Goal: Transaction & Acquisition: Purchase product/service

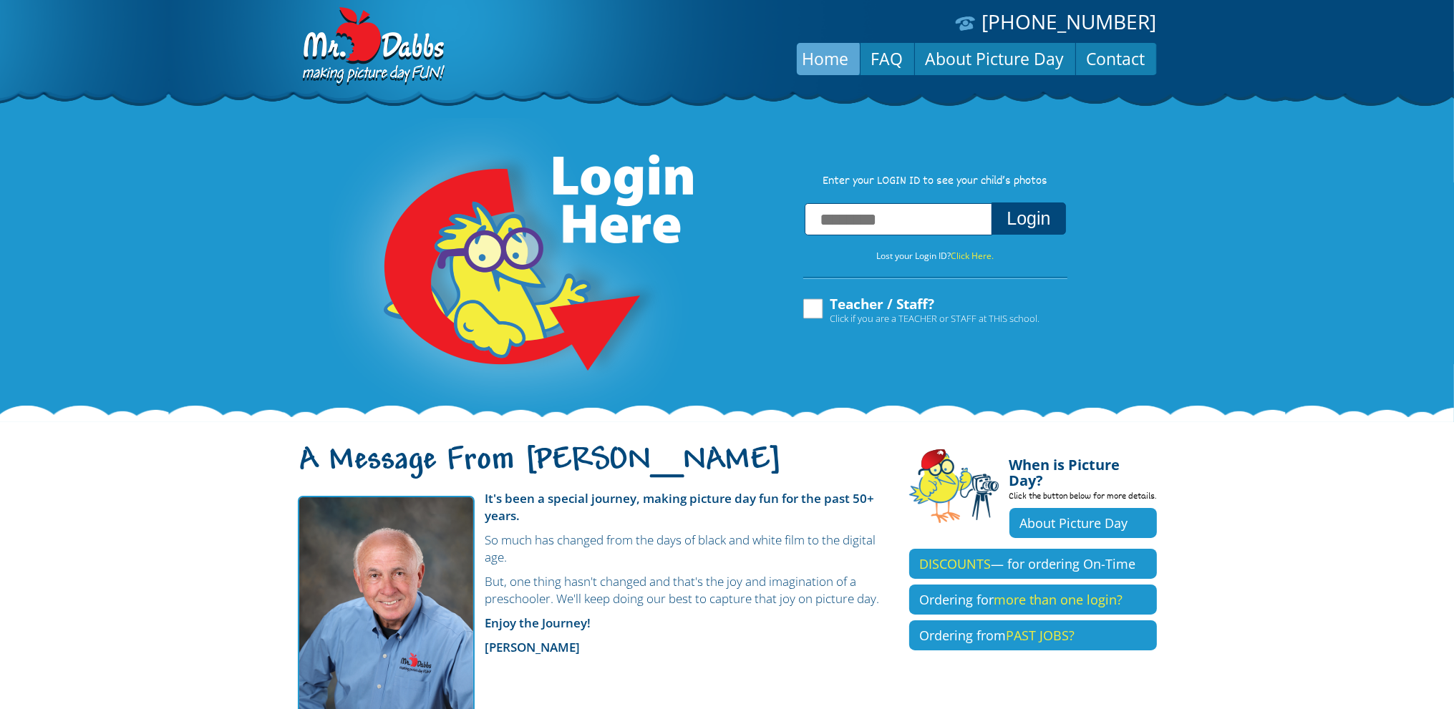
click at [878, 228] on input "text" at bounding box center [899, 219] width 188 height 32
paste input "**********"
type input "**********"
click at [1054, 220] on button "Login" at bounding box center [1028, 219] width 74 height 32
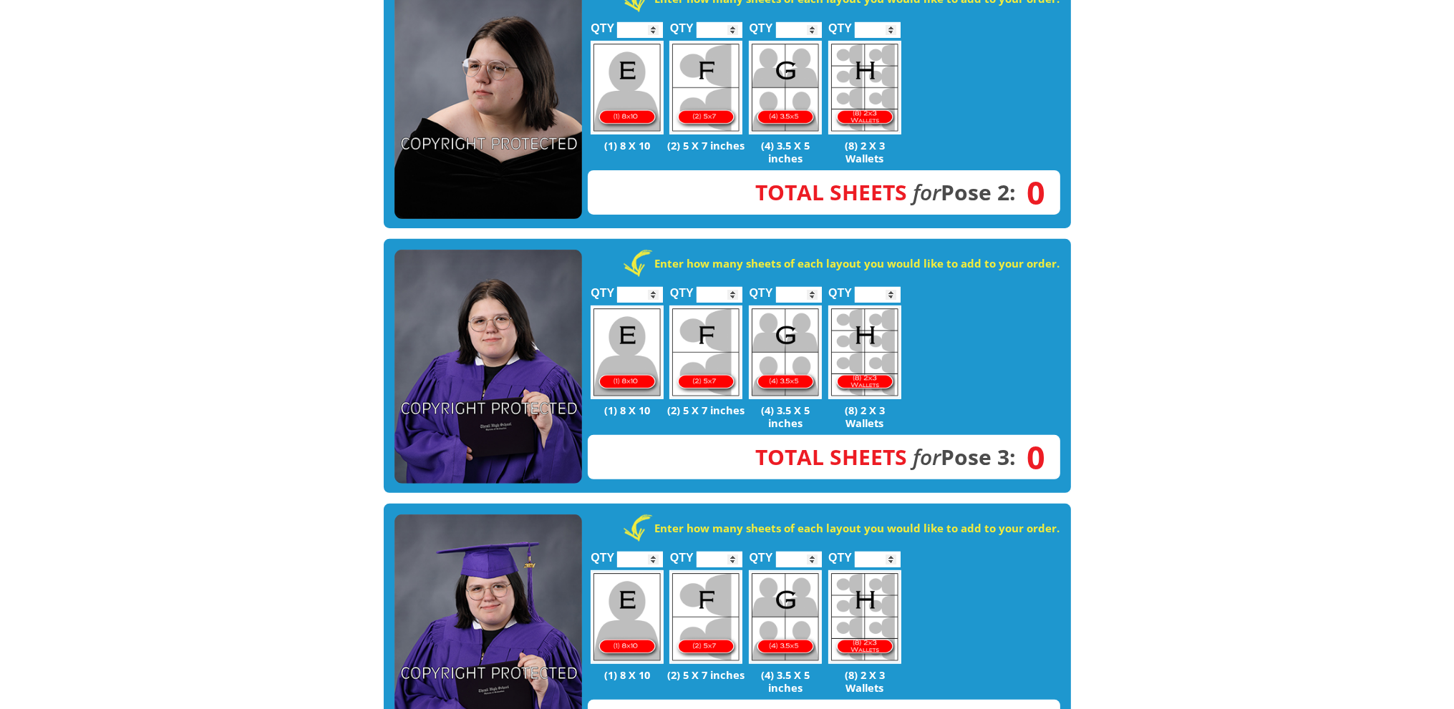
scroll to position [907, 0]
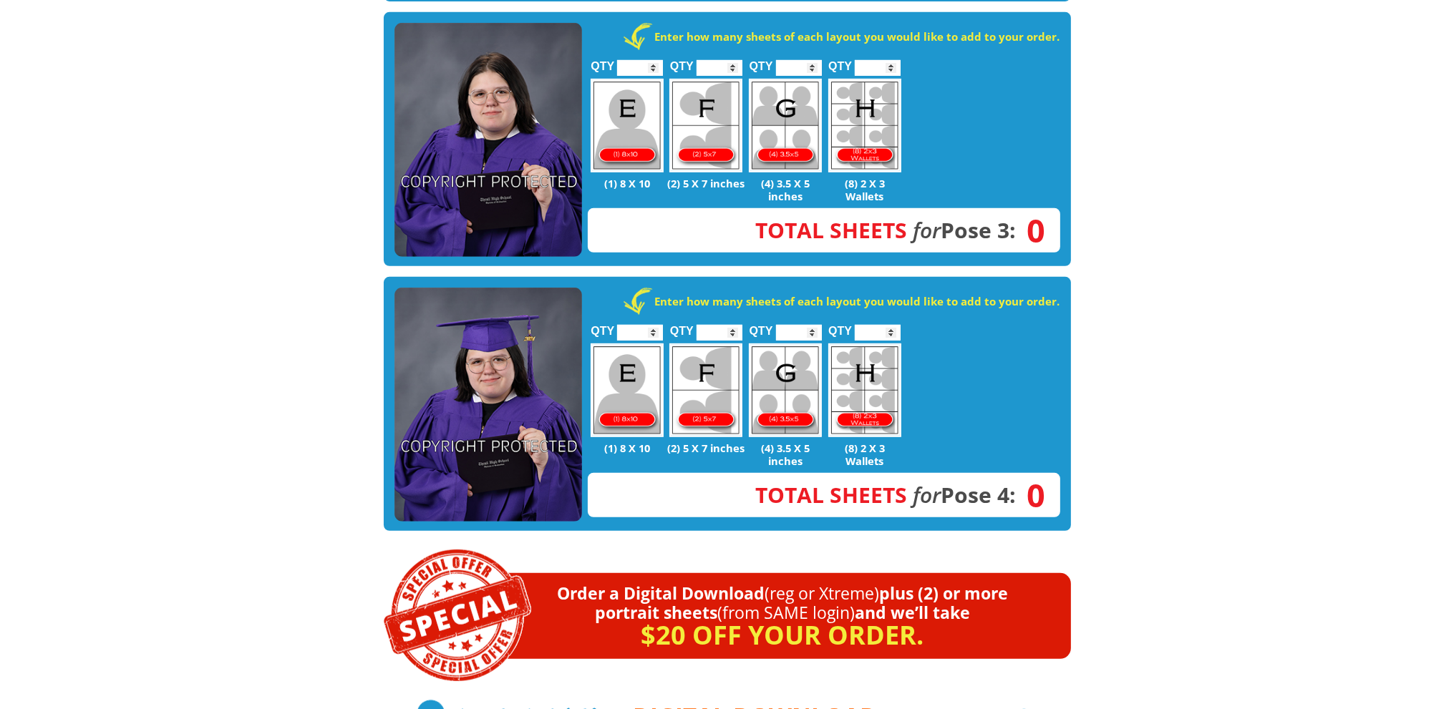
click at [638, 347] on img at bounding box center [627, 391] width 73 height 94
type input "*"
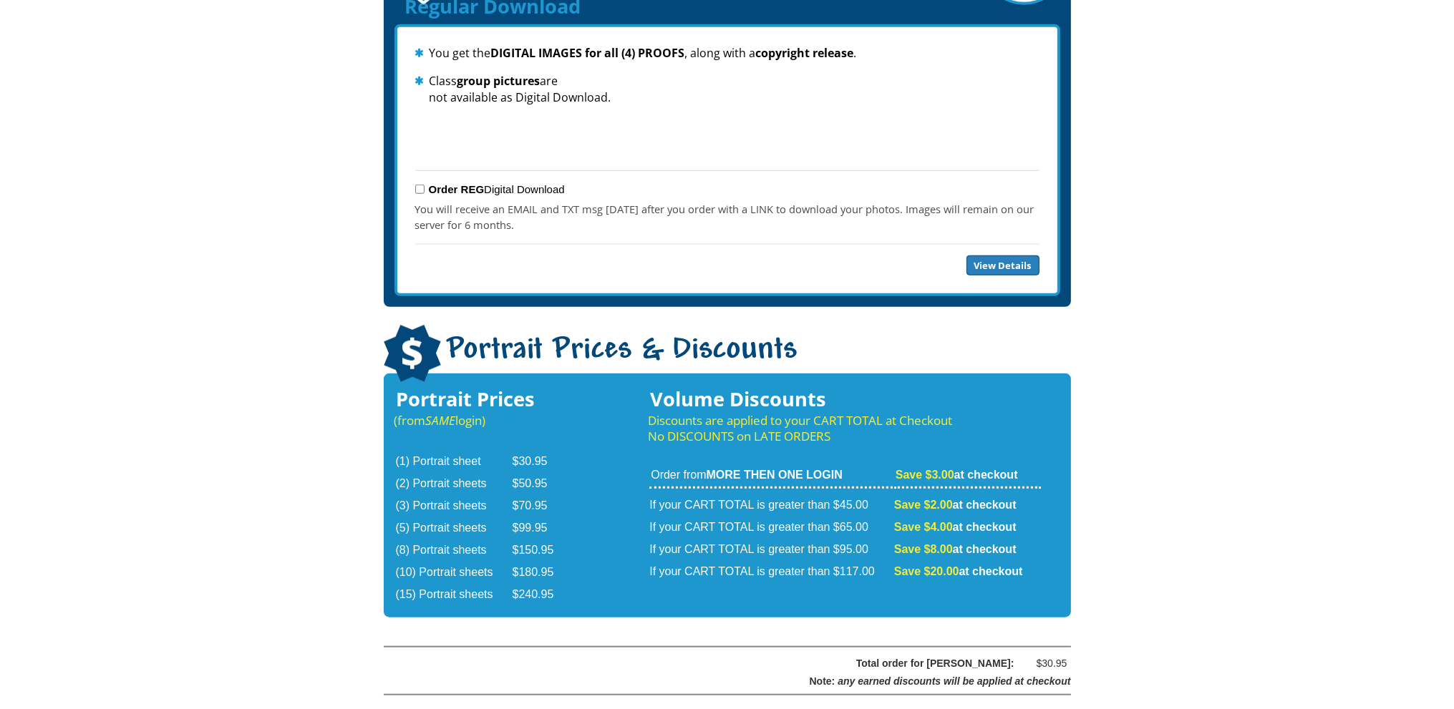
scroll to position [1873, 0]
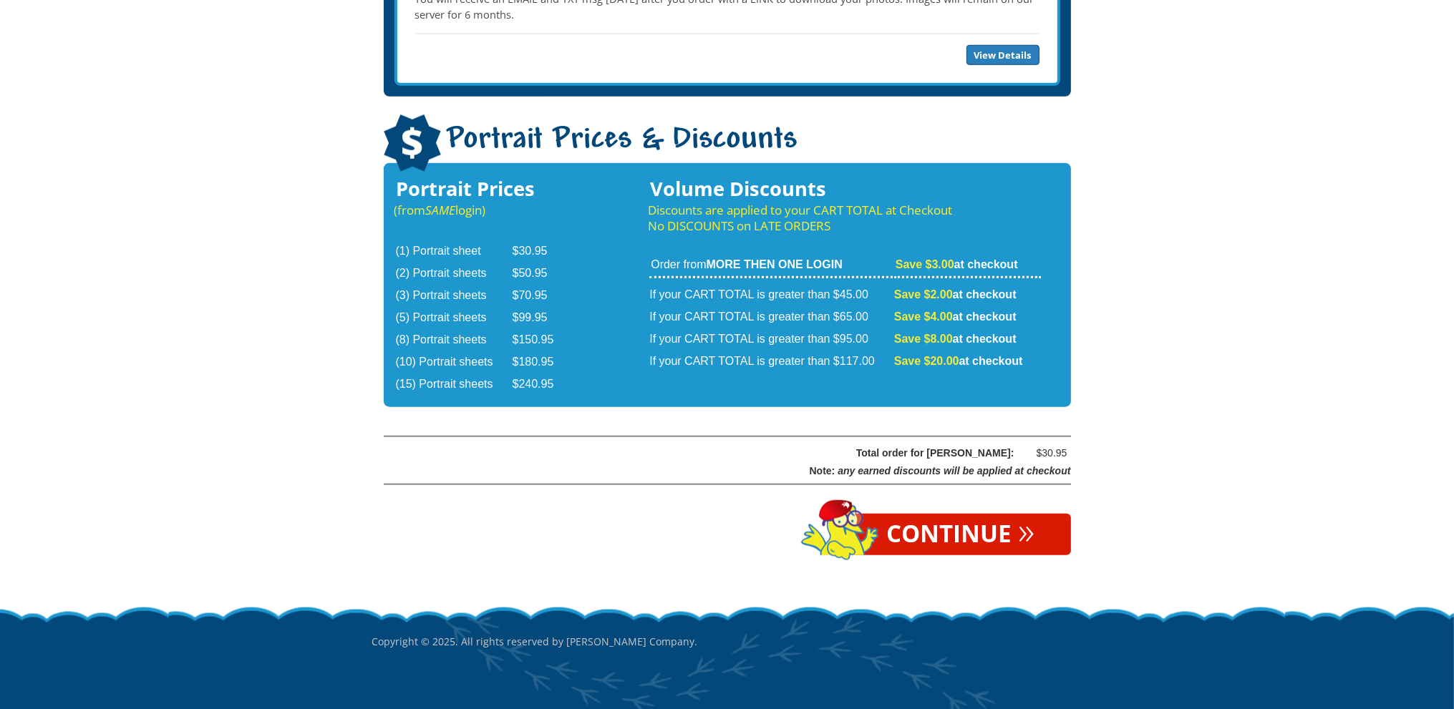
click at [1003, 514] on link "Continue »" at bounding box center [961, 535] width 220 height 42
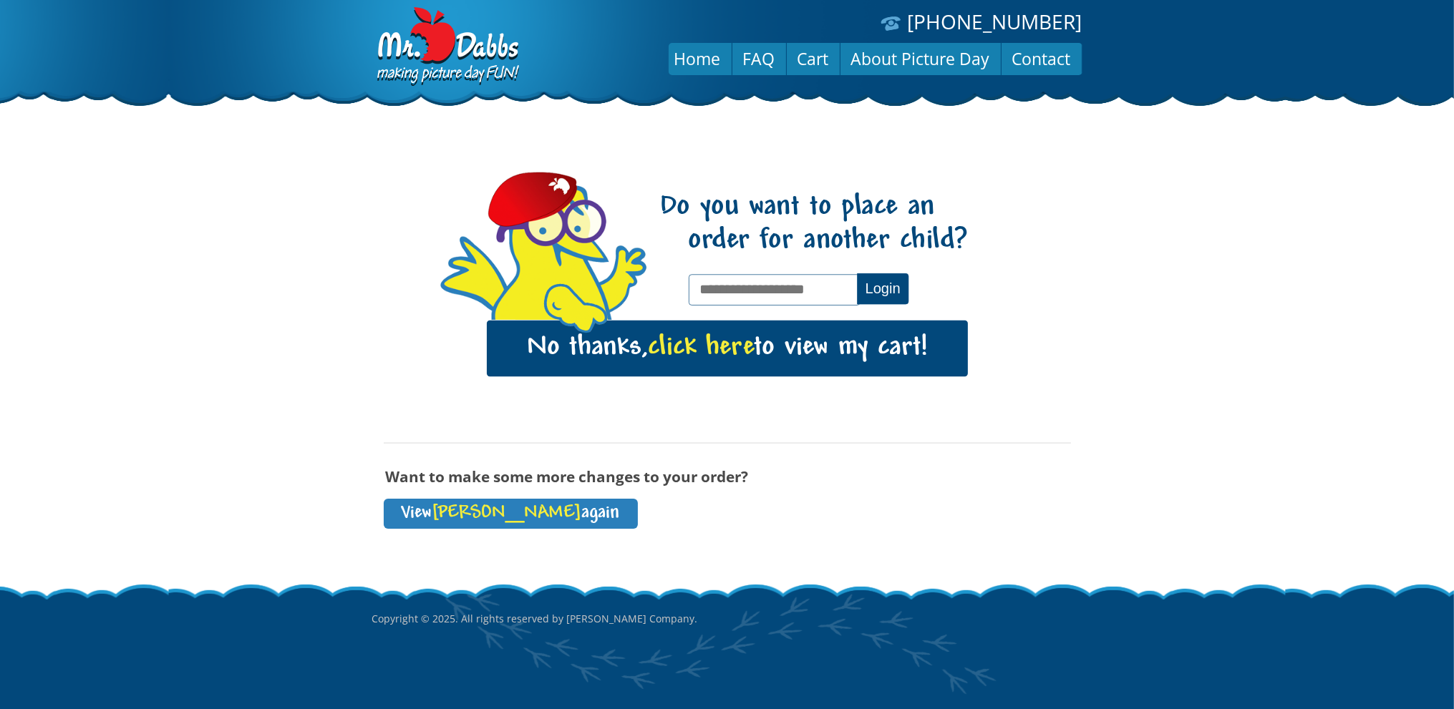
click at [739, 353] on span "click here" at bounding box center [701, 348] width 106 height 29
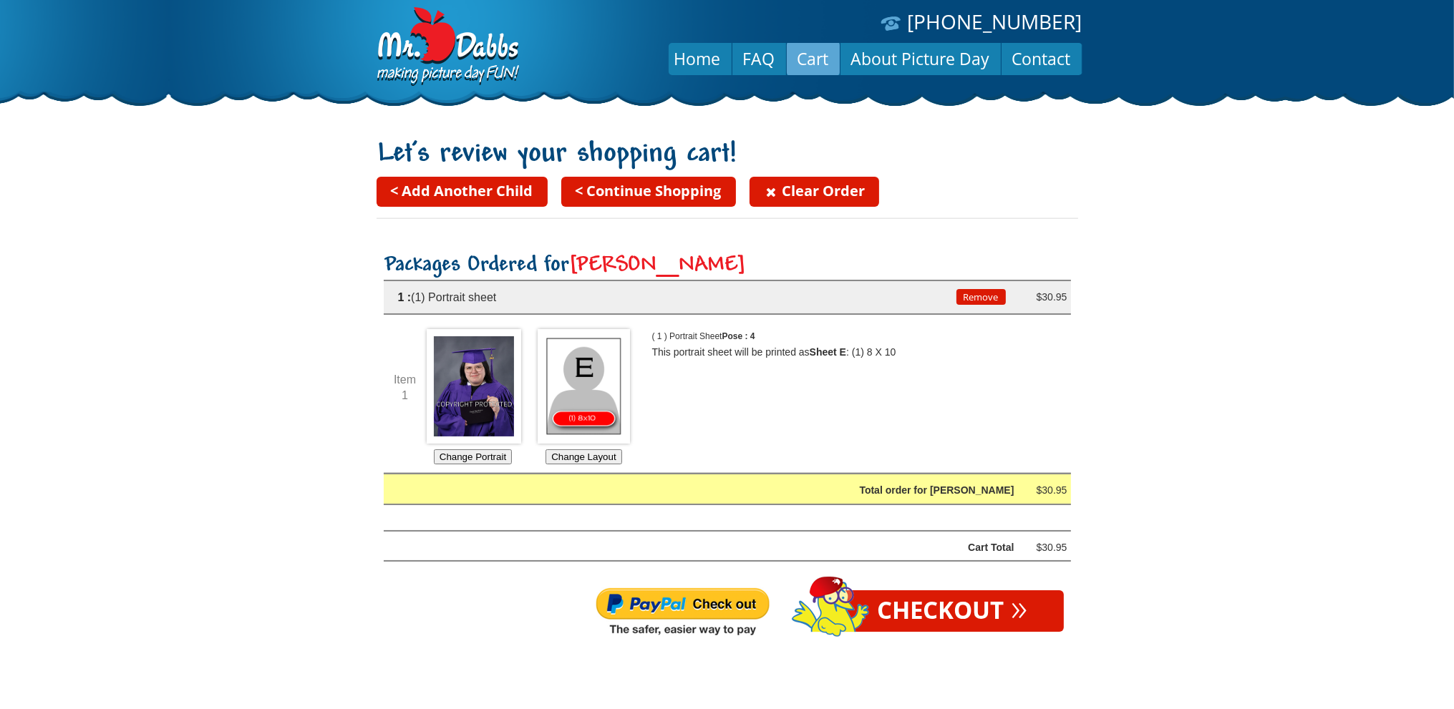
click at [702, 603] on img at bounding box center [682, 613] width 175 height 52
